Goal: Task Accomplishment & Management: Manage account settings

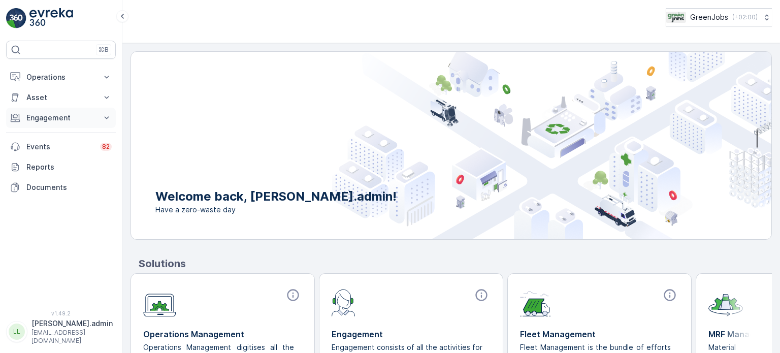
click at [45, 118] on p "Engagement" at bounding box center [60, 118] width 69 height 10
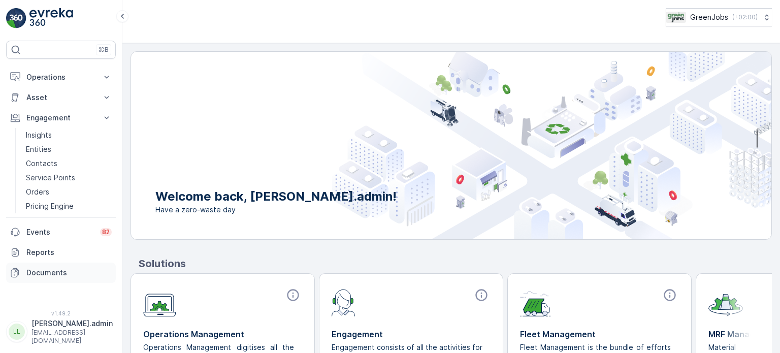
click at [53, 272] on p "Documents" at bounding box center [68, 273] width 85 height 10
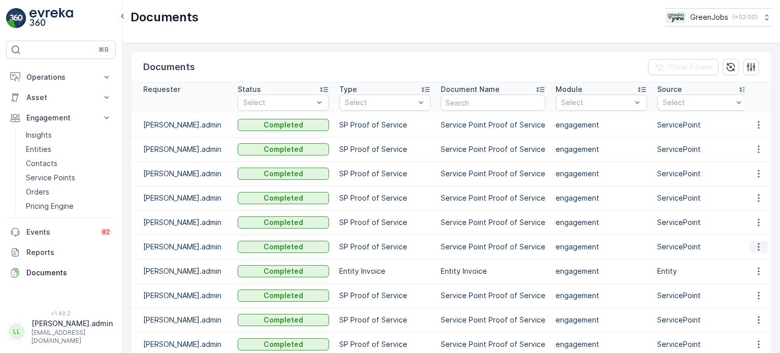
click at [757, 242] on icon "button" at bounding box center [758, 247] width 10 height 10
click at [749, 260] on span "See Details" at bounding box center [755, 261] width 39 height 10
click at [756, 218] on icon "button" at bounding box center [758, 222] width 10 height 10
click at [747, 234] on span "See Details" at bounding box center [755, 237] width 39 height 10
click at [760, 194] on icon "button" at bounding box center [758, 198] width 10 height 10
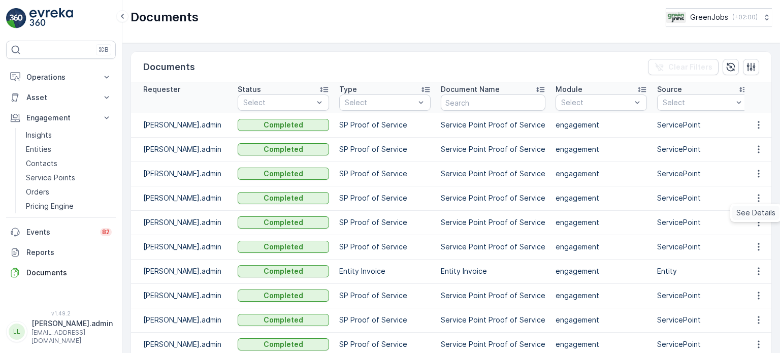
click at [750, 209] on span "See Details" at bounding box center [755, 213] width 39 height 10
click at [759, 170] on icon "button" at bounding box center [758, 174] width 10 height 10
click at [747, 186] on span "See Details" at bounding box center [755, 188] width 39 height 10
click at [757, 148] on icon "button" at bounding box center [758, 150] width 2 height 8
click at [747, 170] on div "See Details" at bounding box center [755, 164] width 47 height 14
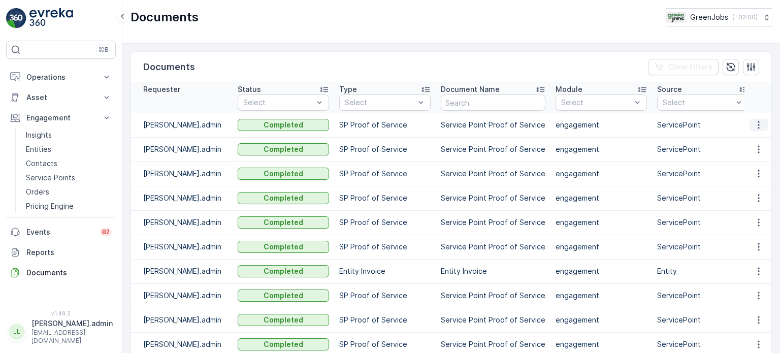
click at [756, 123] on icon "button" at bounding box center [758, 125] width 10 height 10
click at [745, 142] on span "See Details" at bounding box center [755, 140] width 39 height 10
click at [53, 188] on link "Orders" at bounding box center [69, 192] width 94 height 14
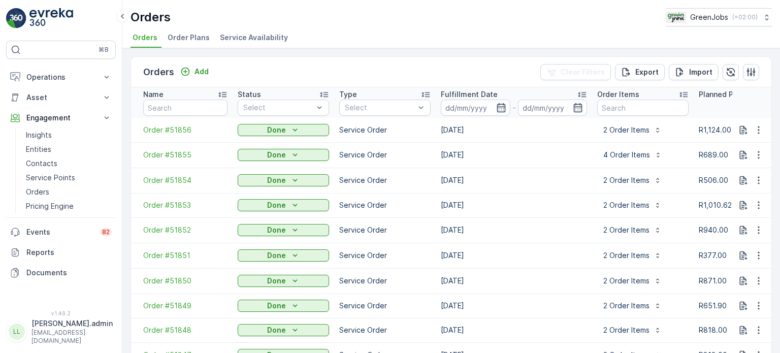
click at [189, 39] on span "Order Plans" at bounding box center [189, 37] width 42 height 10
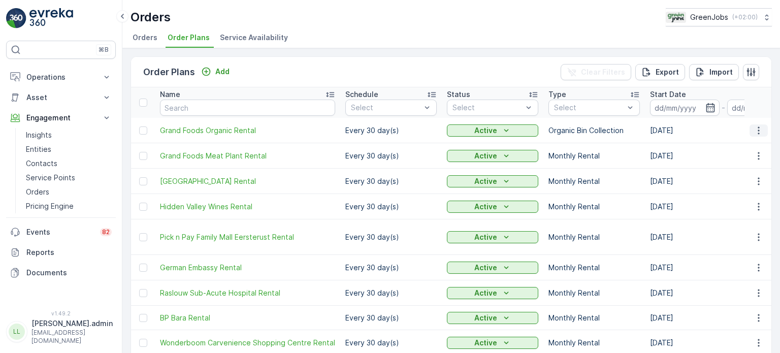
click at [759, 128] on icon "button" at bounding box center [758, 130] width 10 height 10
click at [745, 178] on span "Delete Order Plan" at bounding box center [744, 178] width 61 height 10
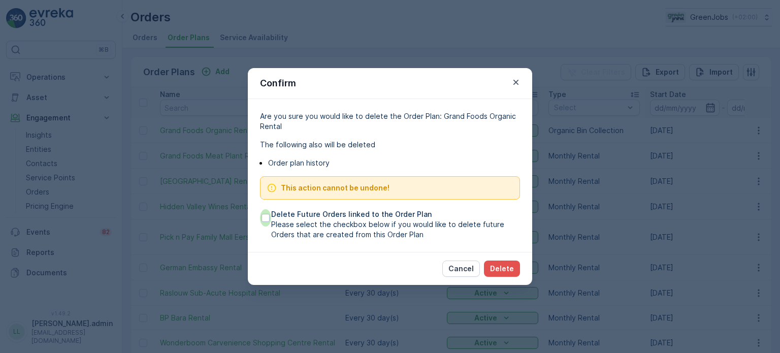
click at [263, 219] on div at bounding box center [265, 218] width 8 height 8
click at [260, 209] on input "Delete Future Orders linked to the Order Plan Please select the checkbox below …" at bounding box center [260, 209] width 0 height 0
click at [510, 268] on p "Delete" at bounding box center [502, 268] width 24 height 10
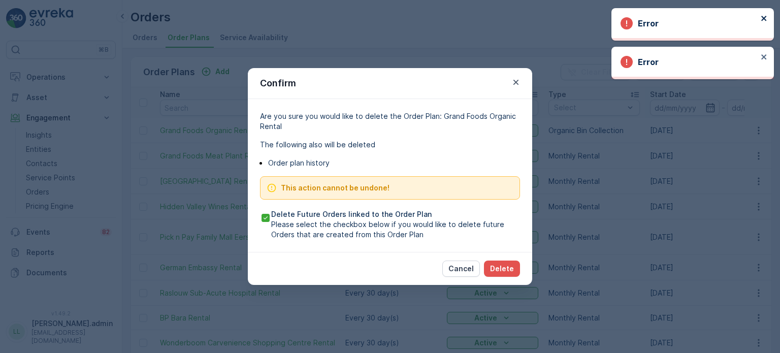
click at [764, 20] on icon "close" at bounding box center [764, 18] width 7 height 8
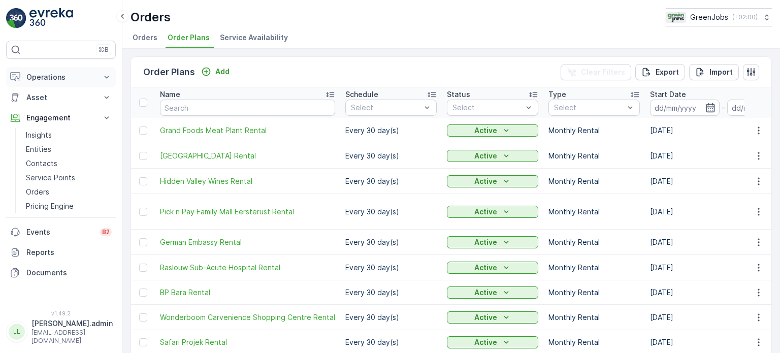
click at [50, 75] on p "Operations" at bounding box center [60, 77] width 69 height 10
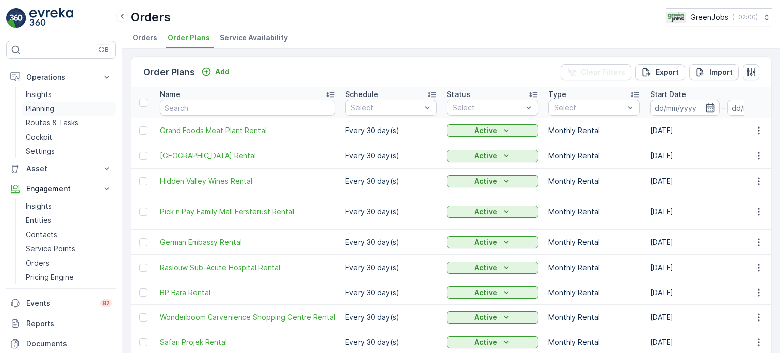
click at [48, 109] on p "Planning" at bounding box center [40, 109] width 28 height 10
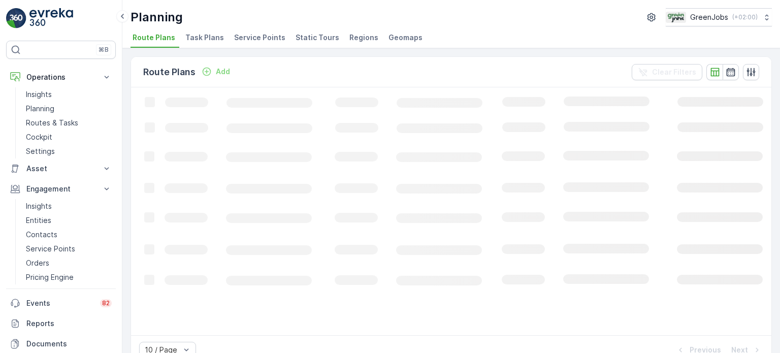
click at [246, 37] on span "Service Points" at bounding box center [259, 37] width 51 height 10
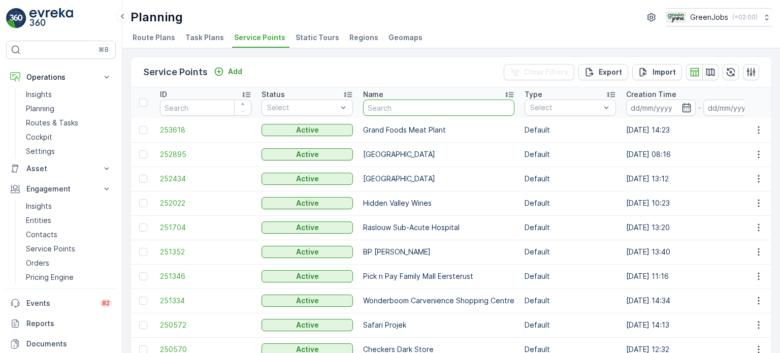
click at [434, 105] on input "text" at bounding box center [438, 108] width 151 height 16
type input "die vlakt"
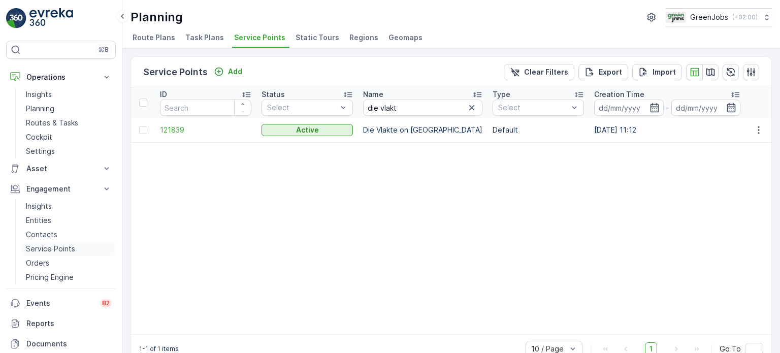
click at [42, 250] on p "Service Points" at bounding box center [50, 249] width 49 height 10
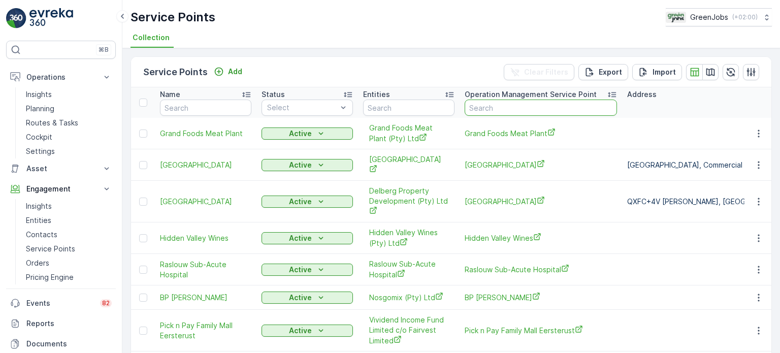
click at [481, 103] on input "text" at bounding box center [541, 108] width 152 height 16
type input "vlakt"
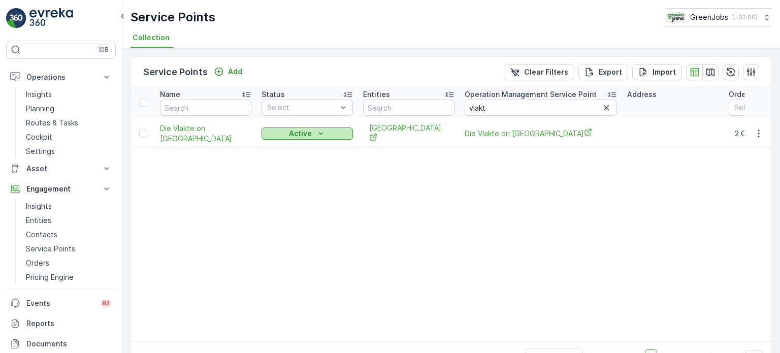
click at [308, 134] on p "Active" at bounding box center [300, 133] width 23 height 10
click at [279, 146] on span "Passive" at bounding box center [281, 148] width 26 height 10
click at [41, 259] on p "Orders" at bounding box center [37, 263] width 23 height 10
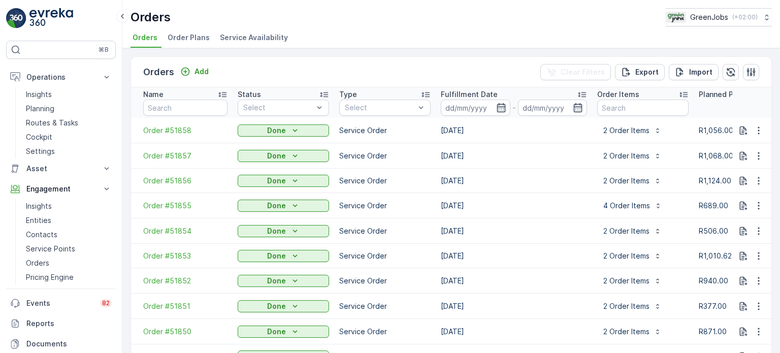
click at [194, 36] on span "Order Plans" at bounding box center [189, 37] width 42 height 10
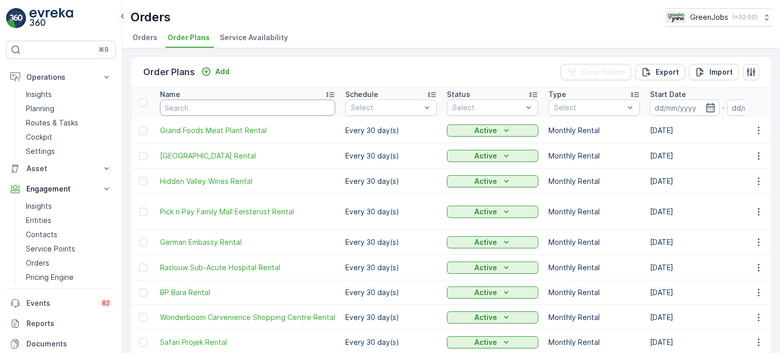
click at [202, 104] on input "text" at bounding box center [247, 108] width 175 height 16
type input "vlakt"
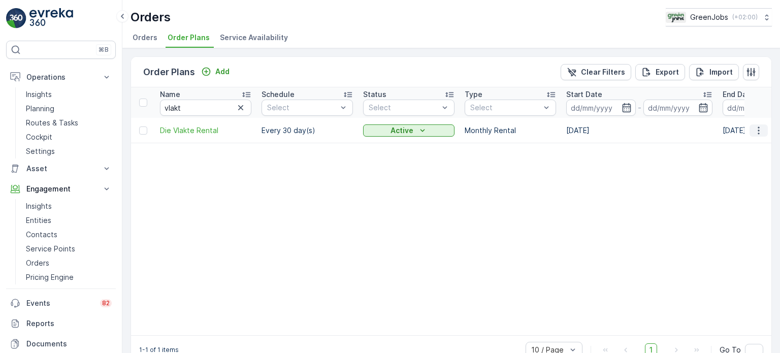
click at [753, 131] on icon "button" at bounding box center [758, 130] width 10 height 10
click at [747, 179] on span "Delete Order Plan" at bounding box center [744, 178] width 61 height 10
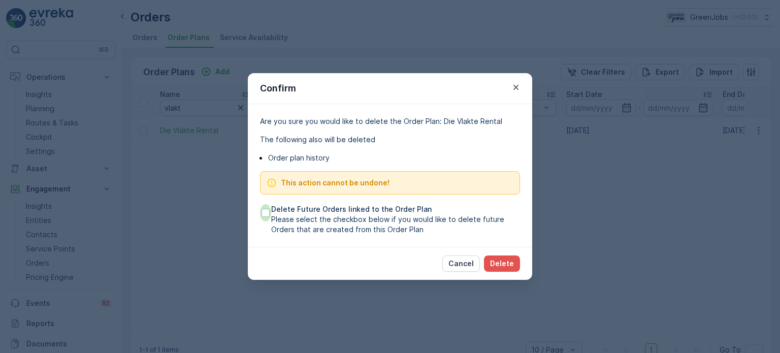
drag, startPoint x: 266, startPoint y: 214, endPoint x: 322, endPoint y: 224, distance: 57.3
click at [267, 214] on div at bounding box center [265, 213] width 8 height 8
click at [260, 204] on input "Delete Future Orders linked to the Order Plan Please select the checkbox below …" at bounding box center [260, 204] width 0 height 0
click at [508, 260] on p "Delete" at bounding box center [502, 263] width 24 height 10
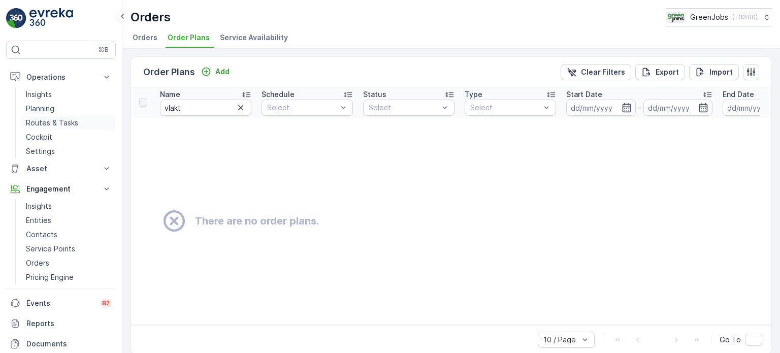
click at [44, 119] on p "Routes & Tasks" at bounding box center [52, 123] width 52 height 10
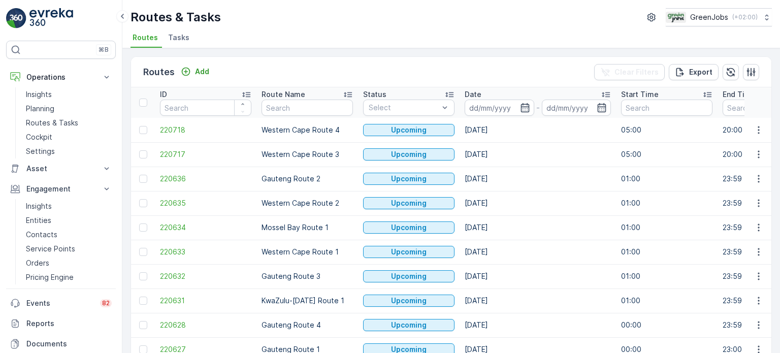
click at [185, 38] on span "Tasks" at bounding box center [178, 37] width 21 height 10
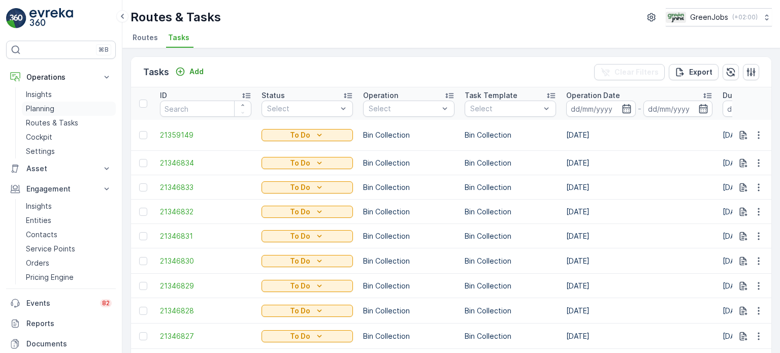
click at [55, 110] on link "Planning" at bounding box center [69, 109] width 94 height 14
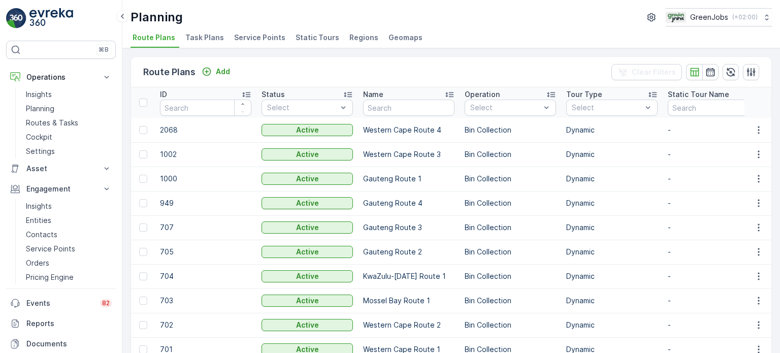
click at [205, 34] on span "Task Plans" at bounding box center [204, 37] width 39 height 10
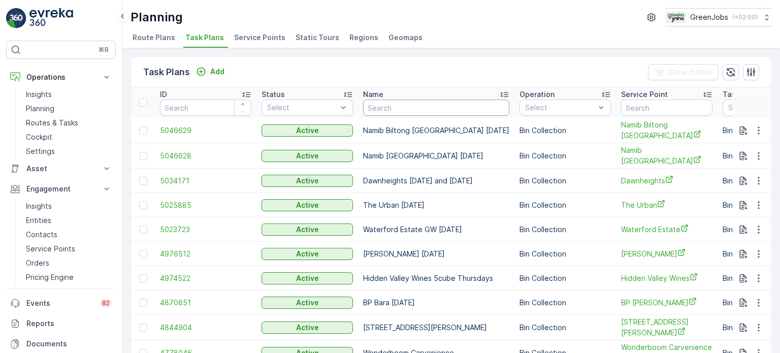
click at [424, 105] on input "text" at bounding box center [436, 108] width 146 height 16
type input "nami"
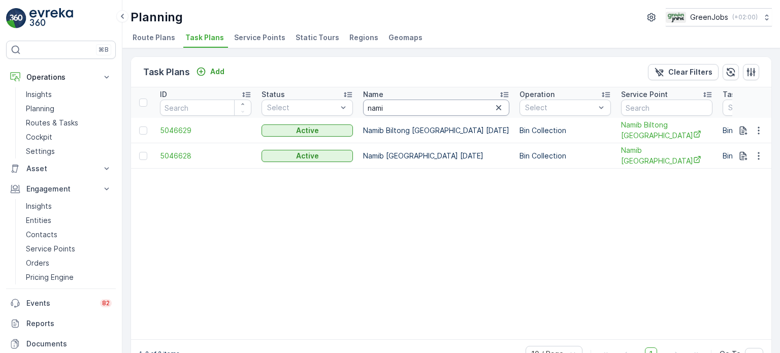
click at [417, 108] on input "nami" at bounding box center [436, 108] width 146 height 16
type input "n"
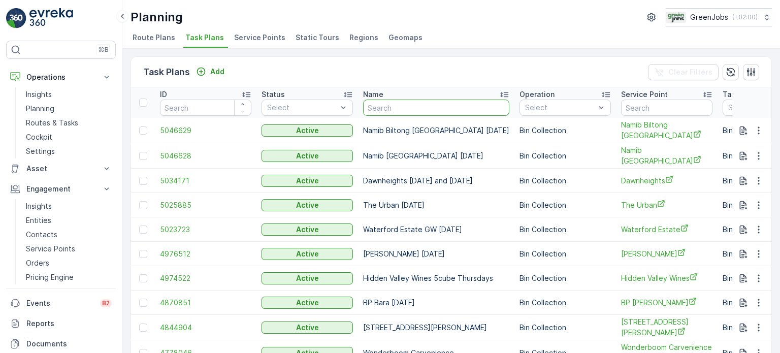
click at [418, 112] on input "text" at bounding box center [436, 108] width 146 height 16
type input "vlakte"
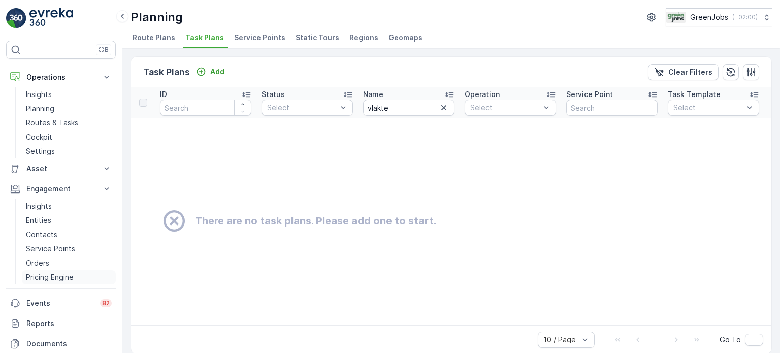
click at [61, 277] on p "Pricing Engine" at bounding box center [50, 277] width 48 height 10
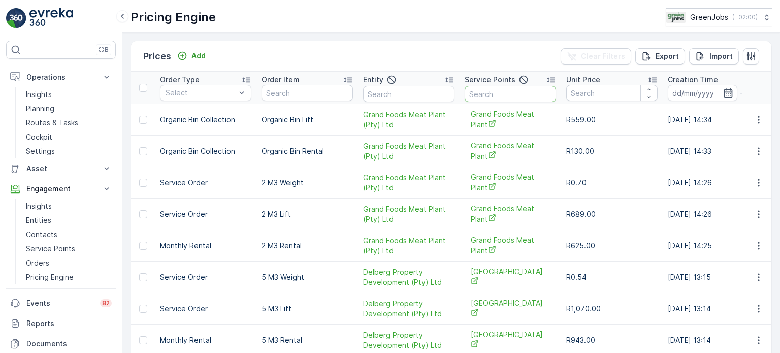
click at [496, 93] on input "text" at bounding box center [510, 94] width 91 height 16
type input "vlakte"
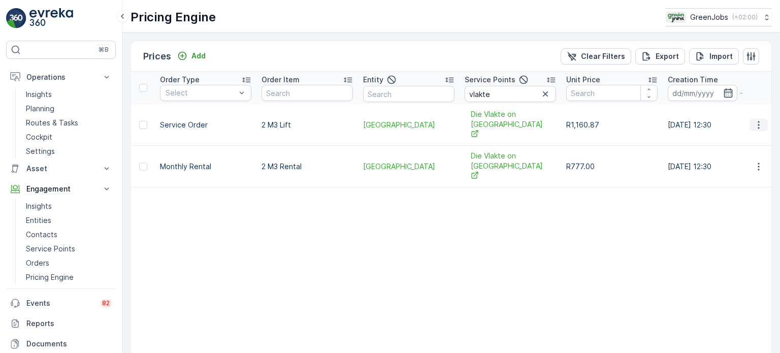
click at [758, 120] on icon "button" at bounding box center [758, 125] width 10 height 10
click at [754, 170] on span "Delete Price" at bounding box center [752, 167] width 43 height 10
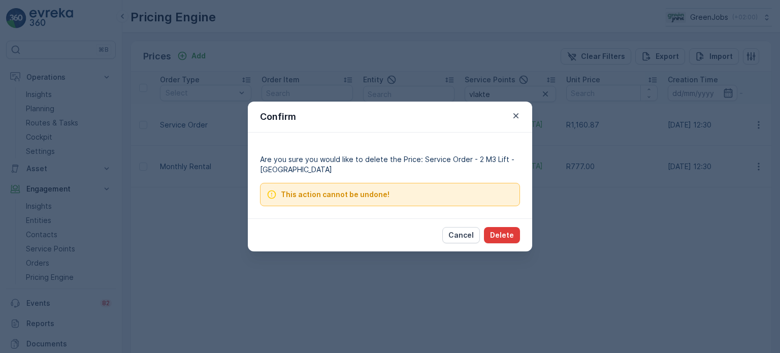
click at [511, 231] on p "Delete" at bounding box center [502, 235] width 24 height 10
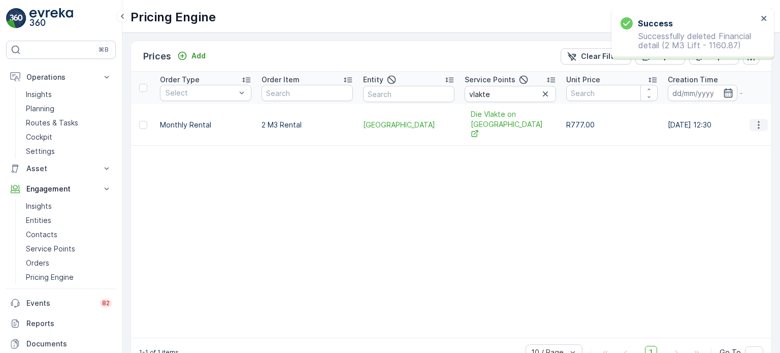
click at [756, 120] on icon "button" at bounding box center [758, 125] width 10 height 10
click at [741, 166] on span "Delete Price" at bounding box center [752, 167] width 43 height 10
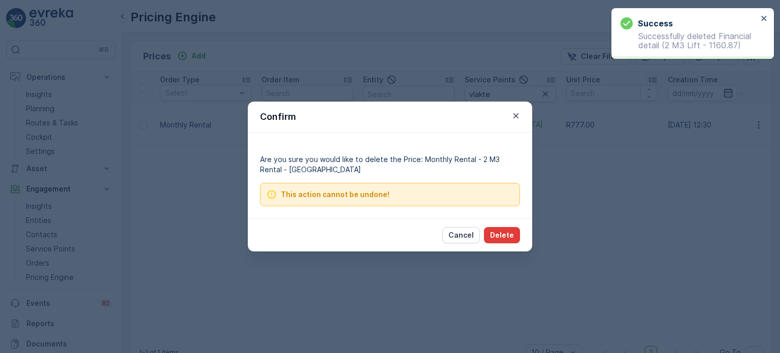
click at [513, 236] on p "Delete" at bounding box center [502, 235] width 24 height 10
